Goal: Entertainment & Leisure: Consume media (video, audio)

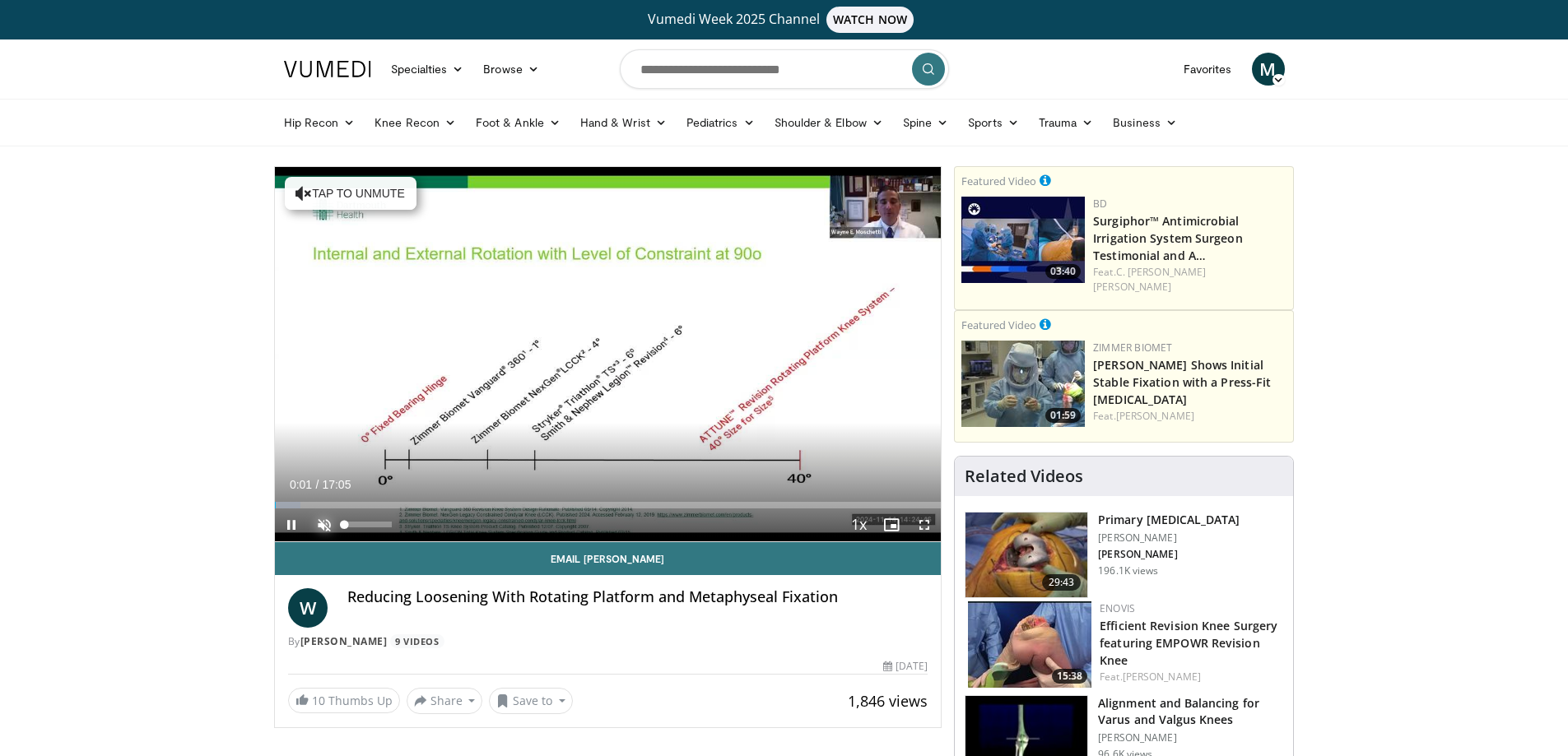
click at [324, 520] on span "Video Player" at bounding box center [325, 525] width 33 height 33
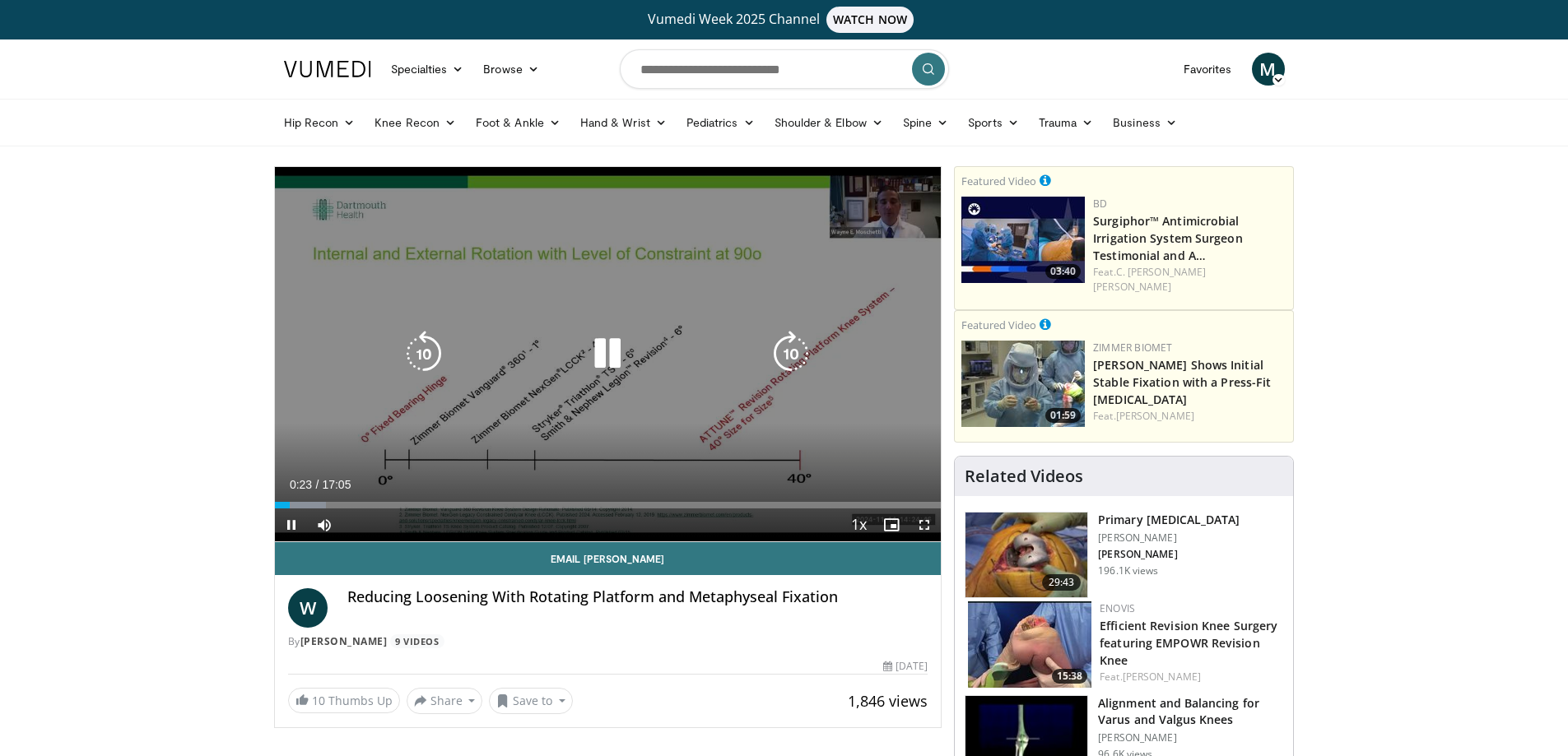
click at [604, 352] on icon "Video Player" at bounding box center [607, 354] width 46 height 46
click at [603, 348] on icon "Video Player" at bounding box center [607, 354] width 46 height 46
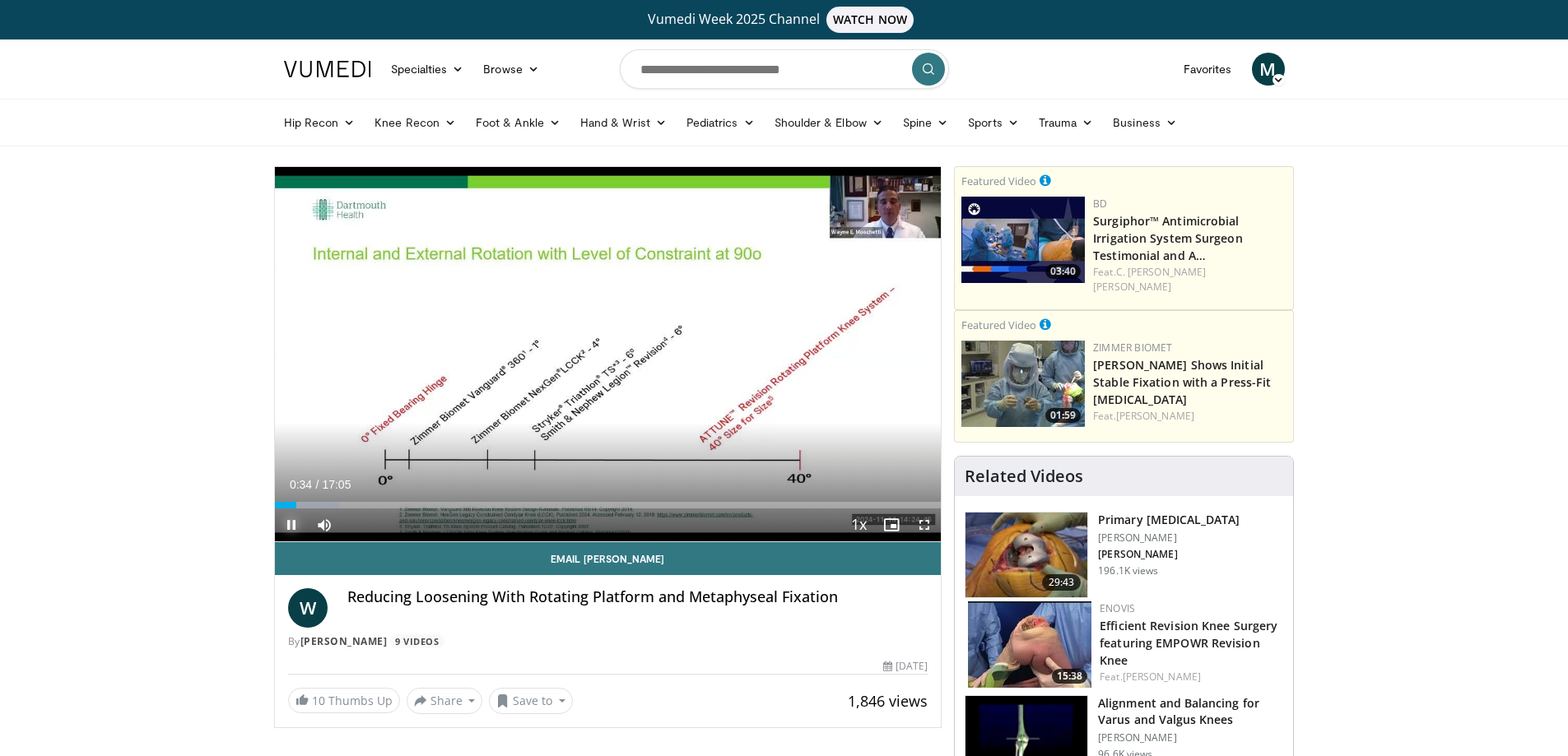
click at [288, 530] on span "Video Player" at bounding box center [291, 525] width 33 height 33
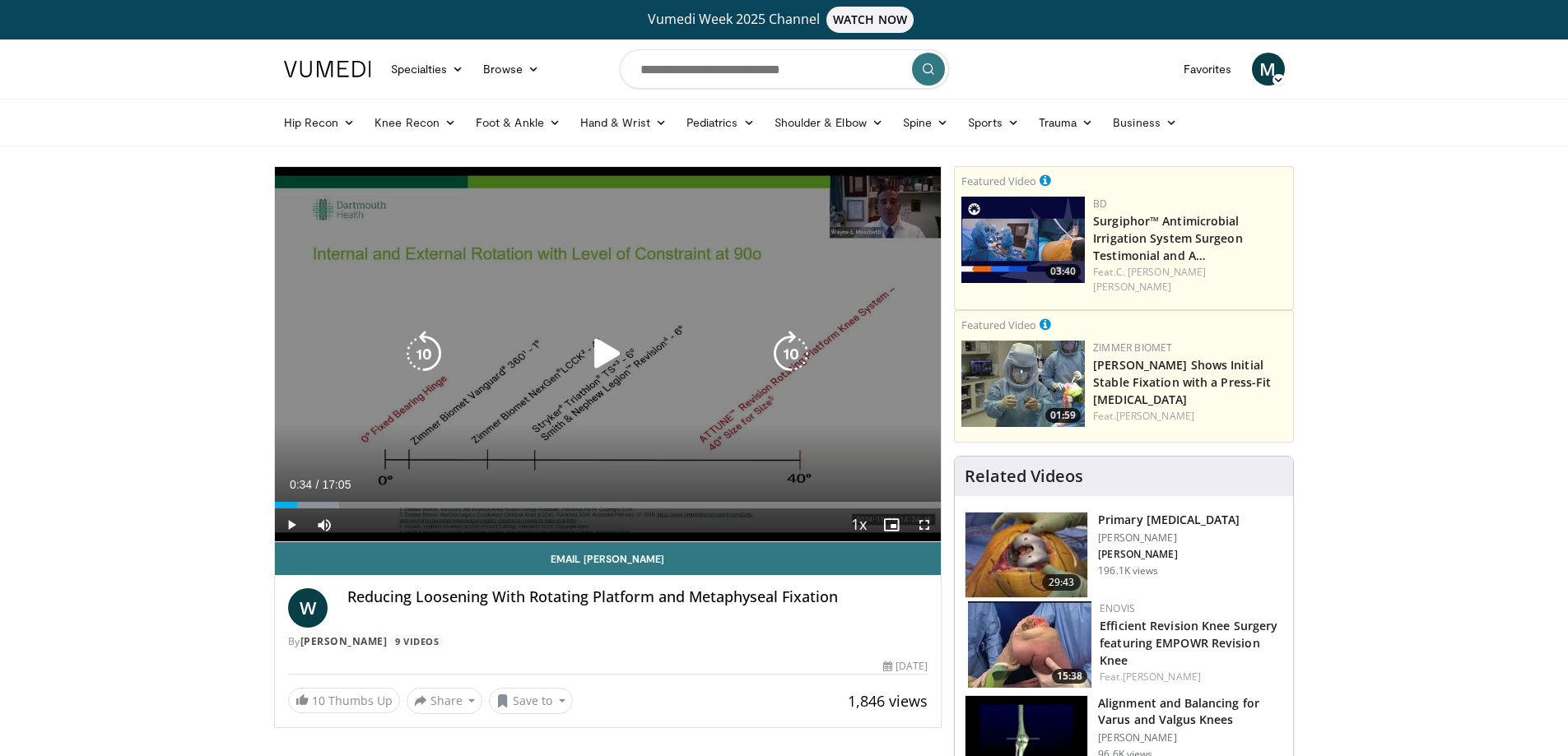
click at [603, 352] on icon "Video Player" at bounding box center [607, 354] width 46 height 46
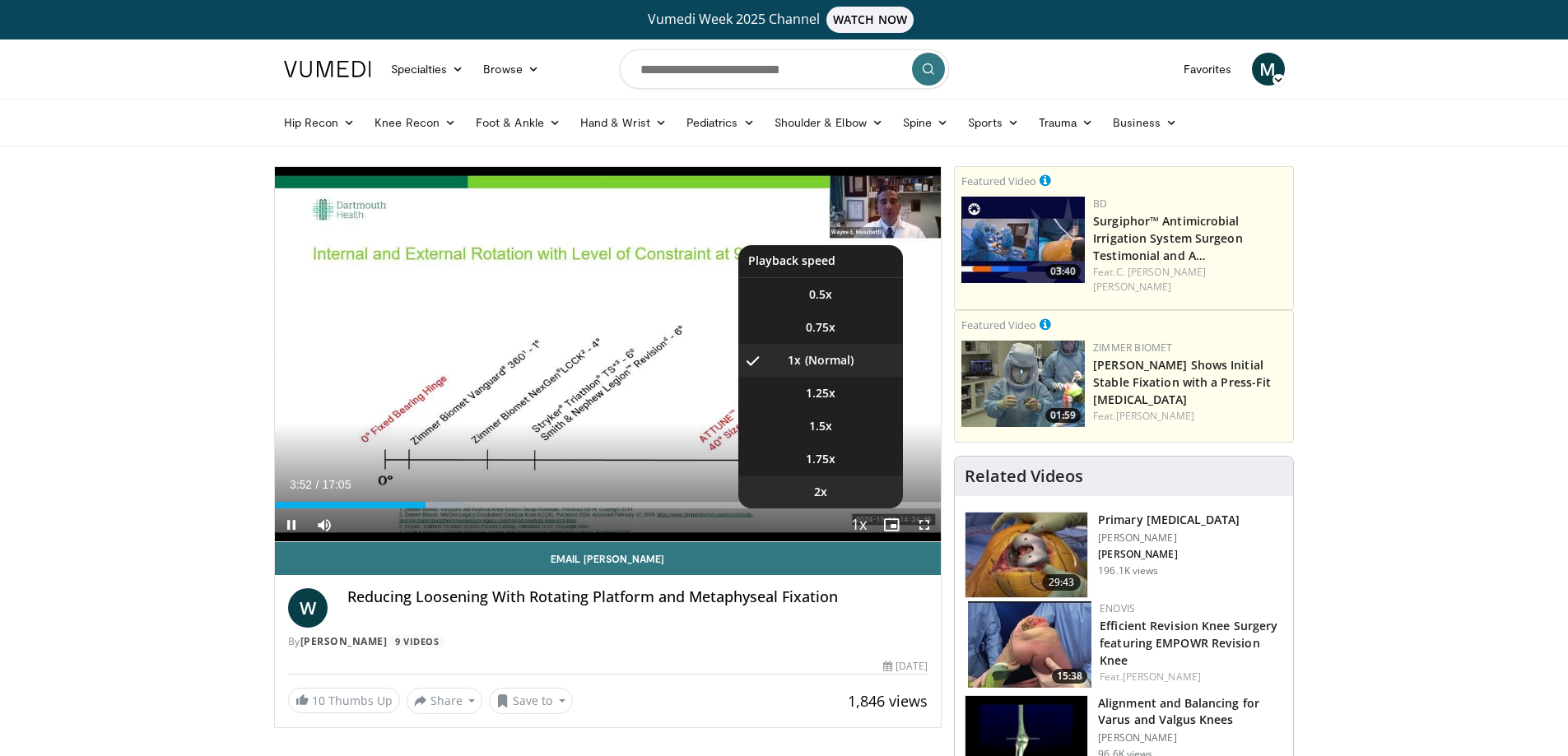
click at [837, 487] on li "2x" at bounding box center [820, 492] width 165 height 33
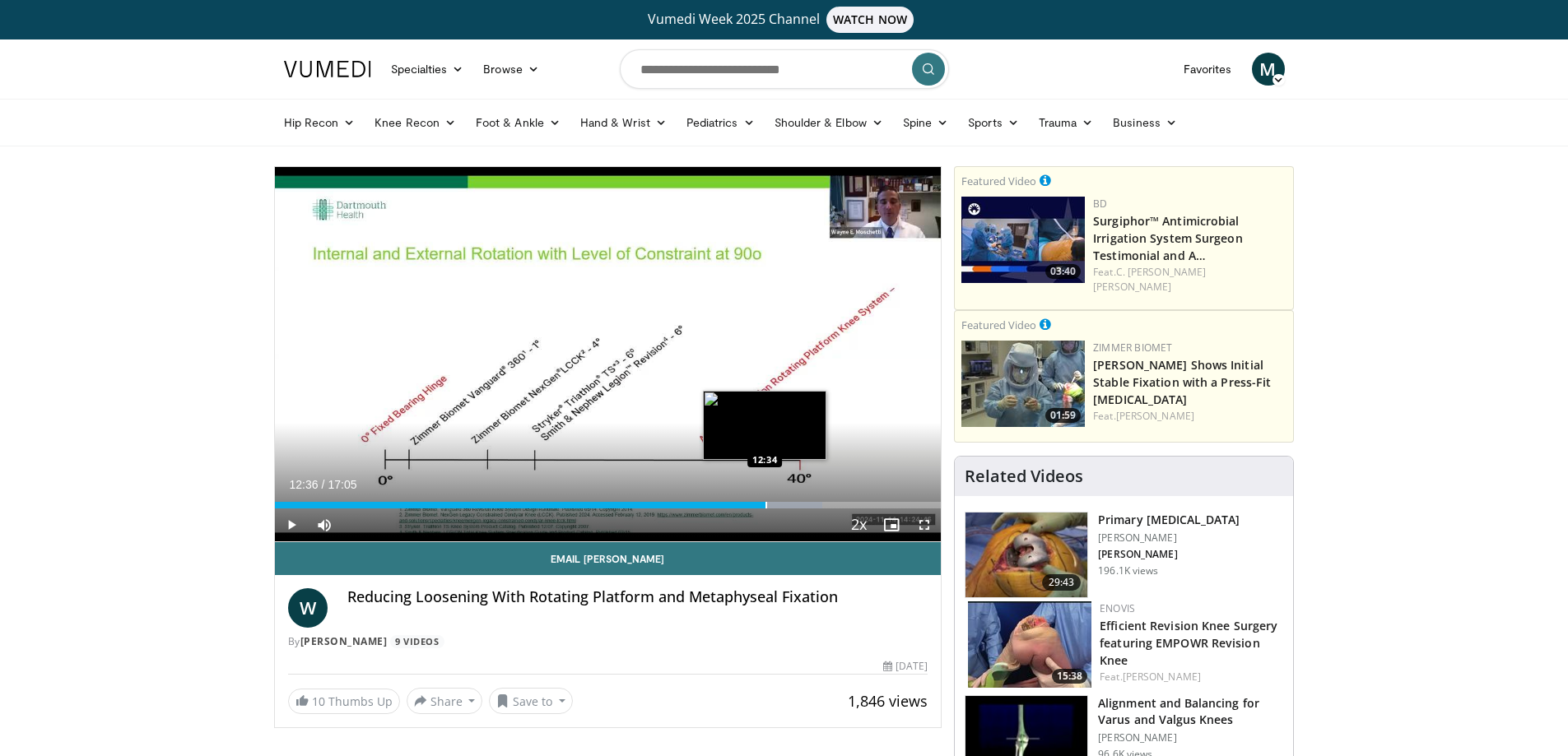
click at [766, 499] on div "Loaded : 82.18% 13:04 12:34" at bounding box center [607, 500] width 667 height 16
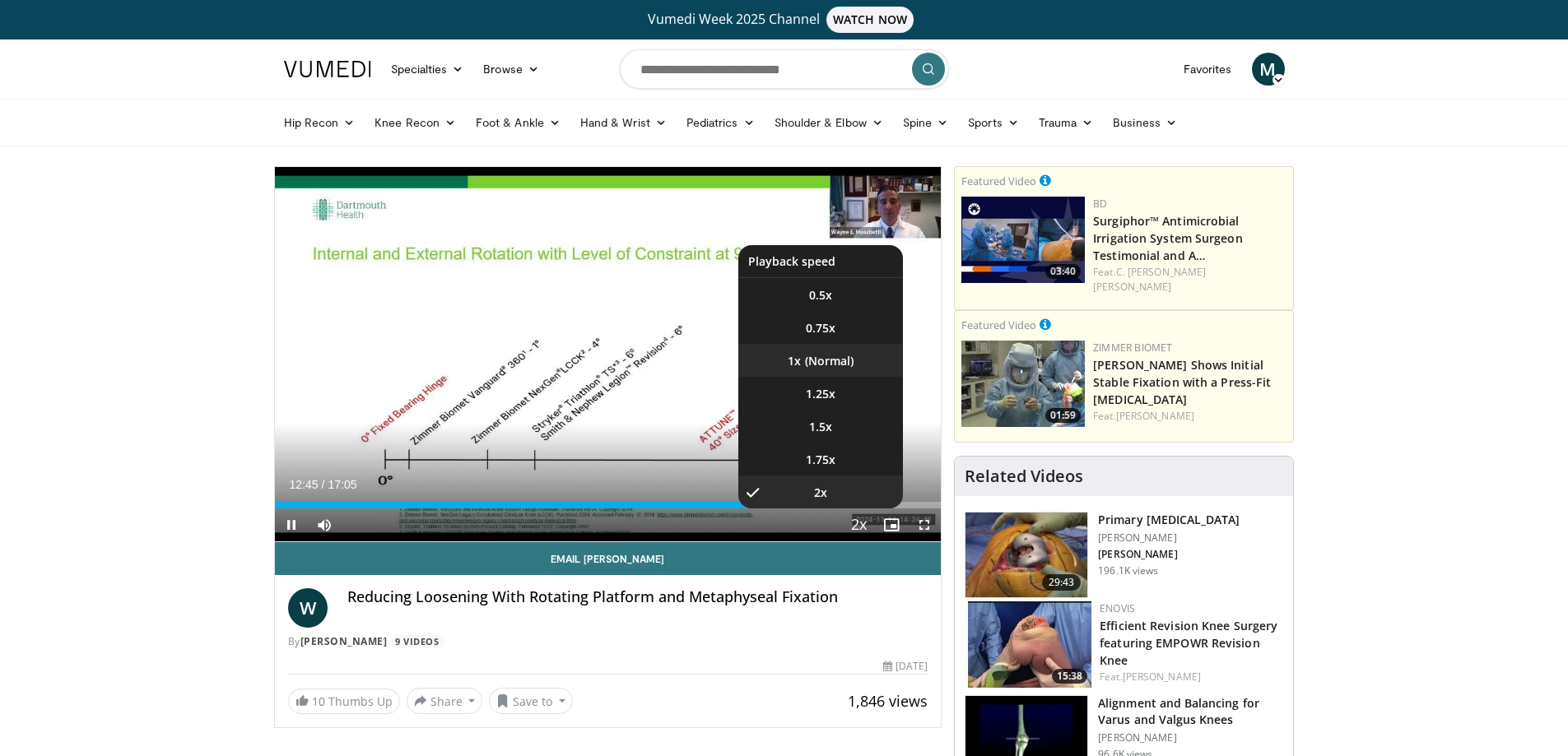
click at [829, 361] on video-js "**********" at bounding box center [607, 355] width 667 height 375
click at [830, 363] on li "1x" at bounding box center [820, 360] width 165 height 33
